Goal: Find specific page/section: Find specific page/section

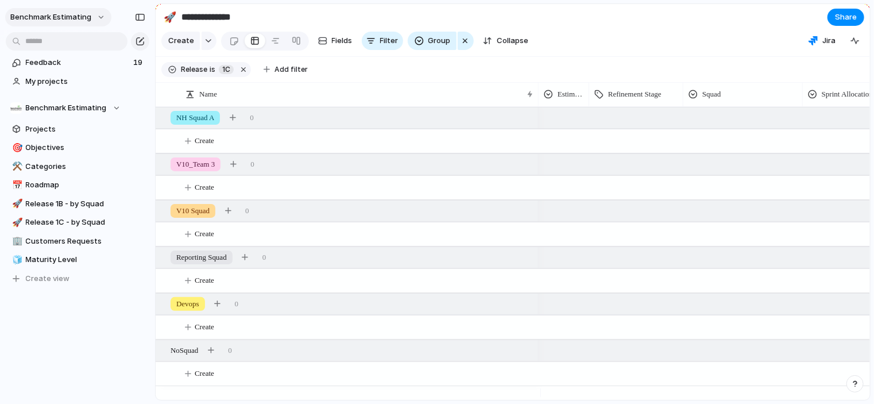
click at [97, 18] on button "Benchmark Estimating" at bounding box center [58, 17] width 106 height 18
click at [113, 108] on div "Benchmark Estimating" at bounding box center [65, 107] width 110 height 11
